Goal: Find specific page/section: Find specific page/section

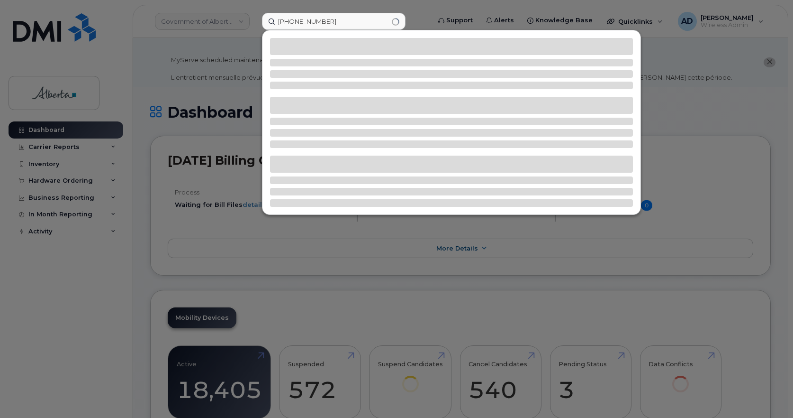
click at [287, 20] on input "[PHONE_NUMBER]" at bounding box center [334, 21] width 144 height 17
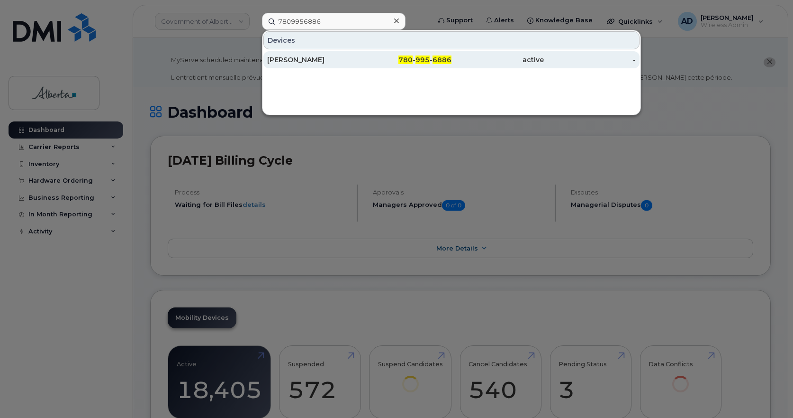
type input "7809956886"
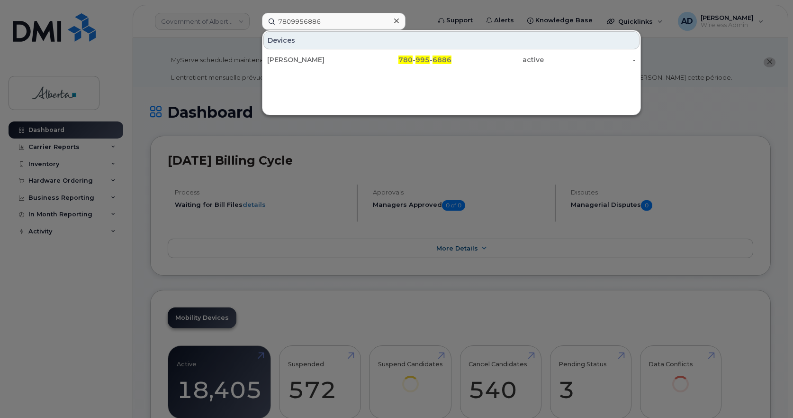
drag, startPoint x: 282, startPoint y: 58, endPoint x: 27, endPoint y: 53, distance: 255.0
click at [282, 58] on div "[PERSON_NAME]" at bounding box center [313, 59] width 92 height 9
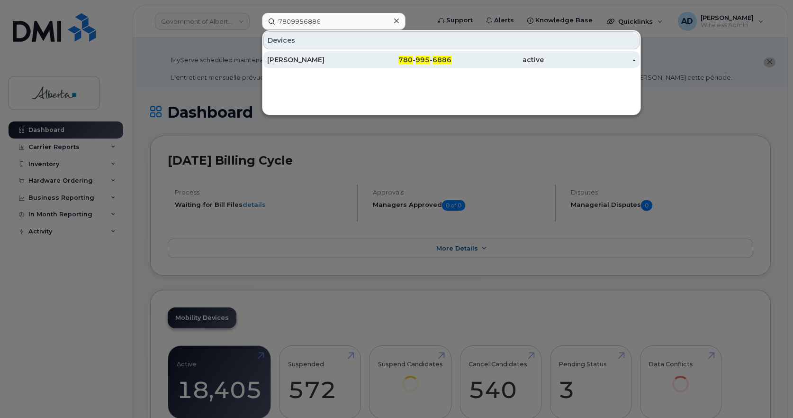
click at [312, 59] on div "[PERSON_NAME]" at bounding box center [313, 59] width 92 height 9
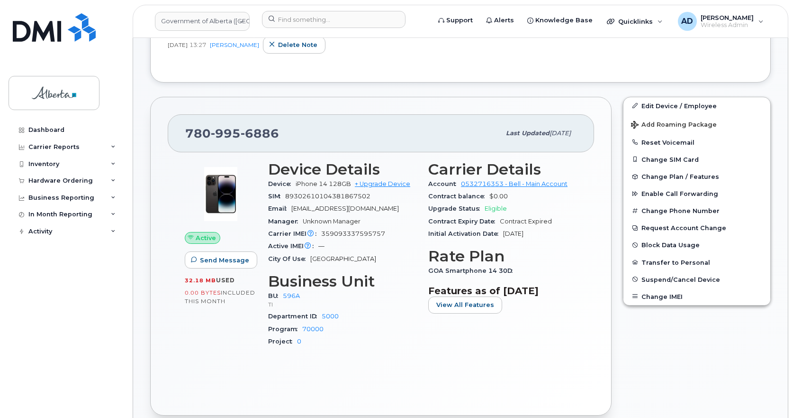
scroll to position [190, 0]
